Goal: Use online tool/utility: Utilize a website feature to perform a specific function

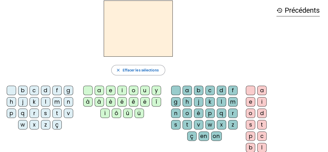
scroll to position [22, 0]
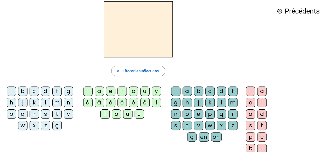
click at [12, 112] on div "p" at bounding box center [11, 113] width 9 height 9
click at [110, 87] on div "e" at bounding box center [110, 90] width 9 height 9
click at [187, 91] on div "a" at bounding box center [186, 90] width 9 height 9
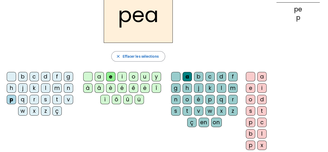
scroll to position [36, 0]
click at [152, 58] on span "Effacer les sélections" at bounding box center [140, 56] width 36 height 6
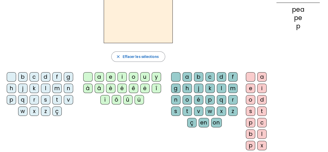
click at [16, 97] on div "p" at bounding box center [11, 99] width 9 height 9
click at [109, 77] on div "e" at bounding box center [110, 76] width 9 height 9
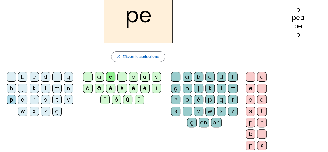
click at [99, 75] on div "a" at bounding box center [99, 76] width 9 height 9
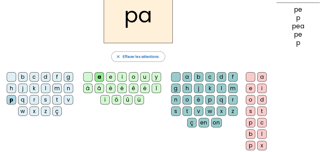
click at [111, 78] on div "e" at bounding box center [110, 76] width 9 height 9
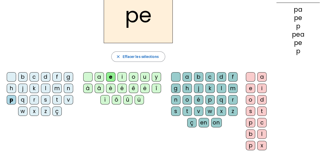
click at [186, 73] on div "a" at bounding box center [186, 76] width 9 height 9
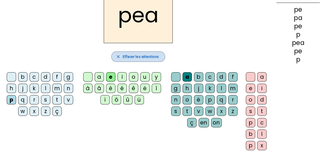
click at [122, 60] on span "button" at bounding box center [137, 56] width 53 height 12
